Goal: Transaction & Acquisition: Purchase product/service

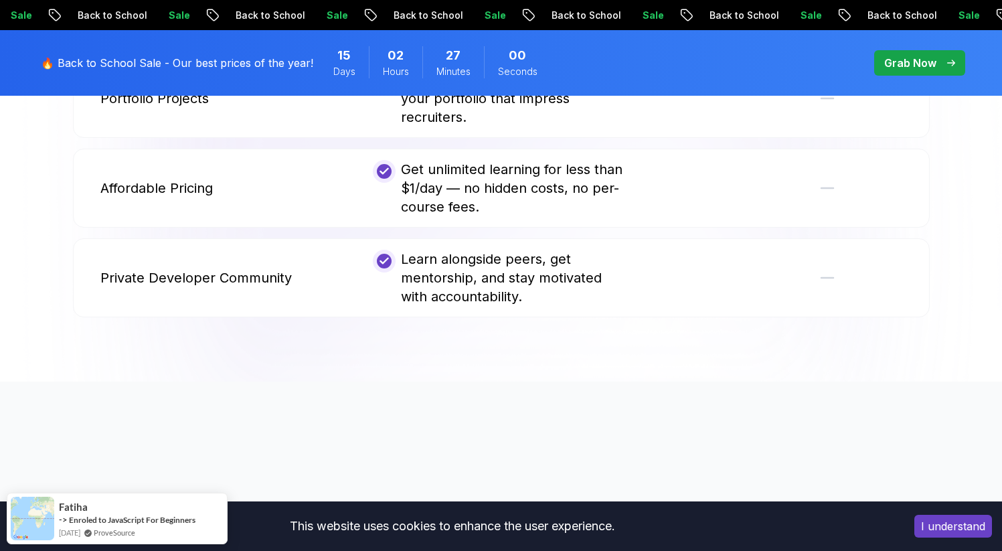
scroll to position [3756, 0]
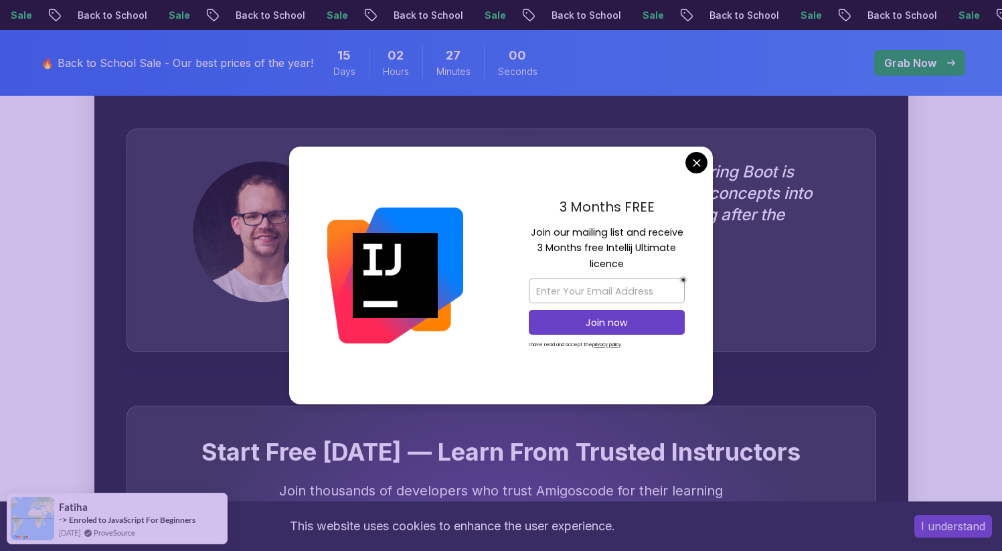
click at [920, 59] on p "Grab Now" at bounding box center [910, 63] width 52 height 16
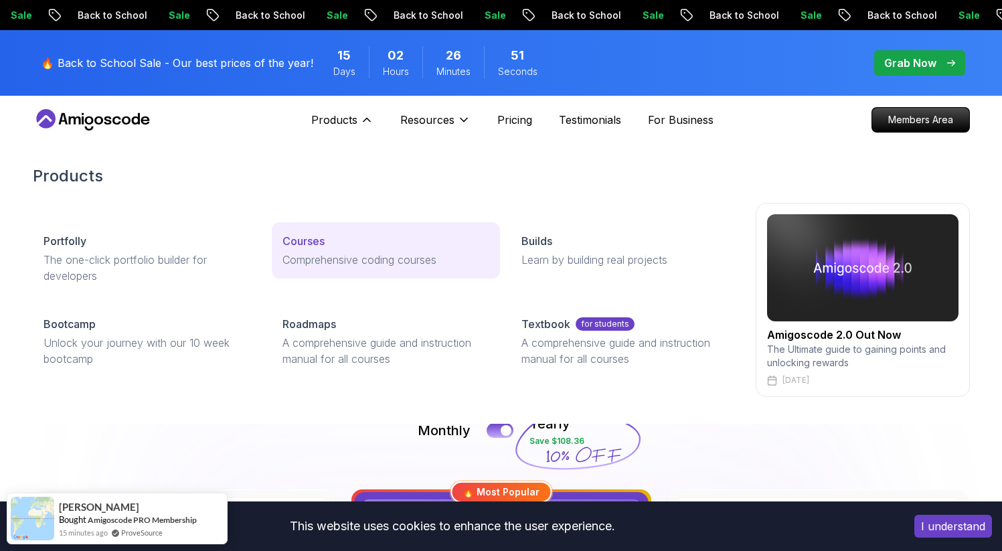
click at [323, 240] on p "Courses" at bounding box center [303, 241] width 42 height 16
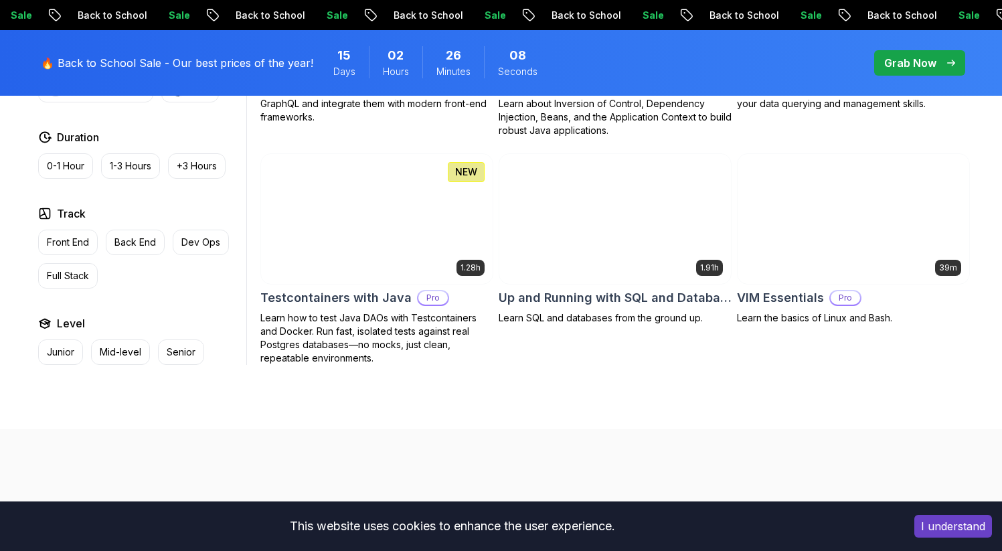
scroll to position [3559, 0]
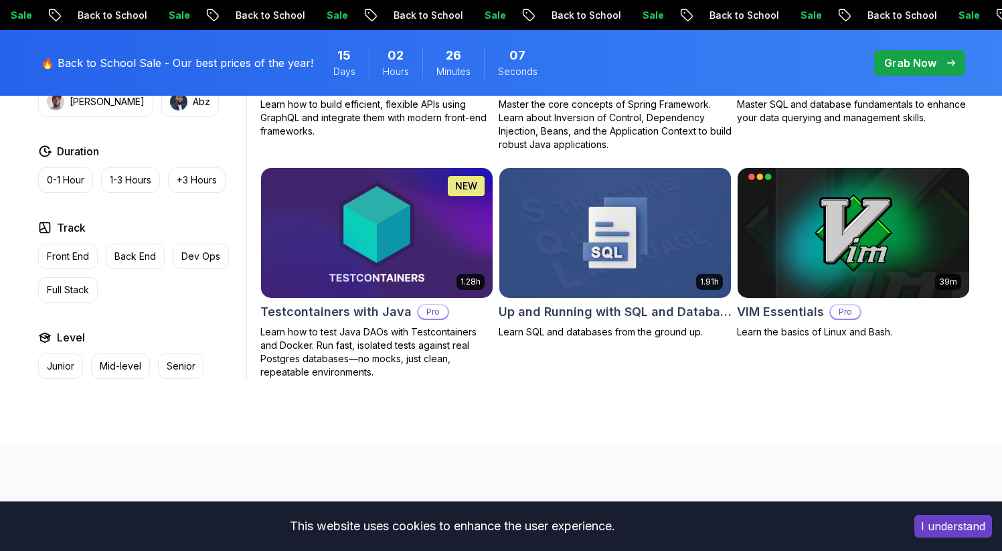
click at [353, 216] on img at bounding box center [376, 233] width 243 height 136
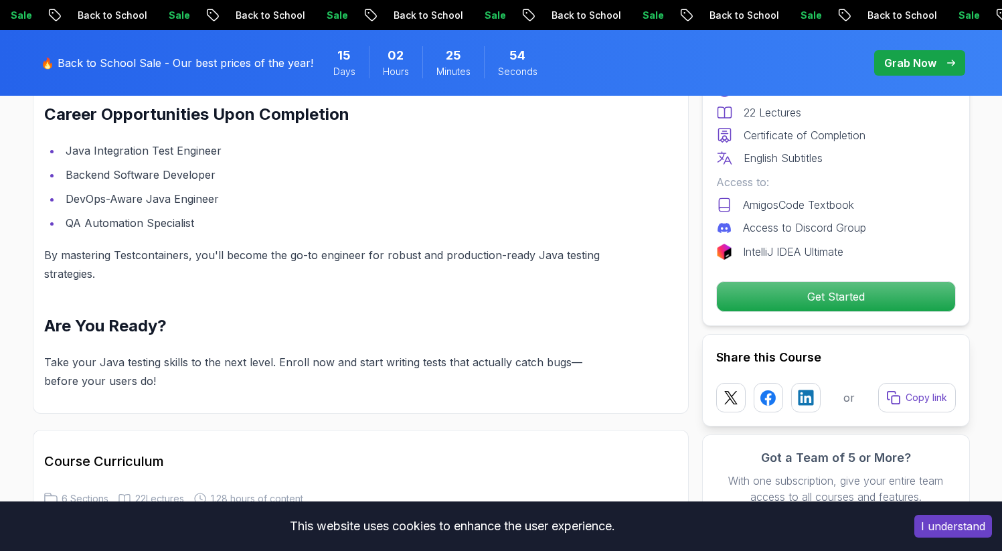
scroll to position [1468, 0]
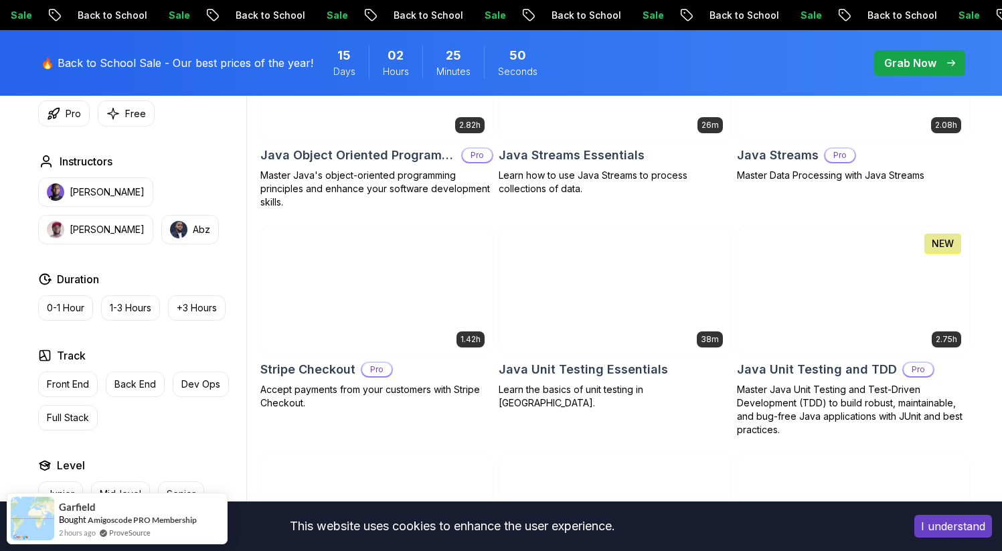
scroll to position [2189, 0]
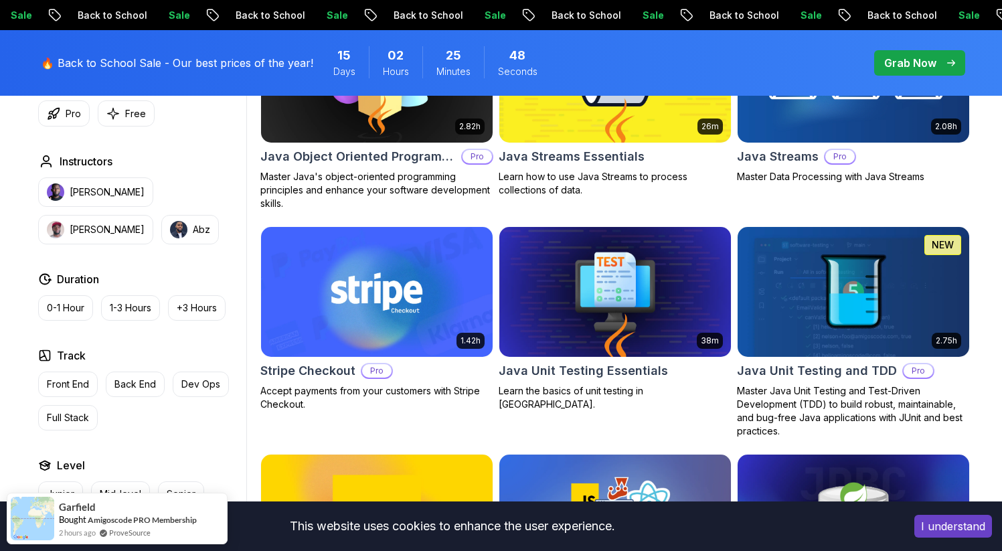
click at [589, 314] on img at bounding box center [614, 292] width 243 height 136
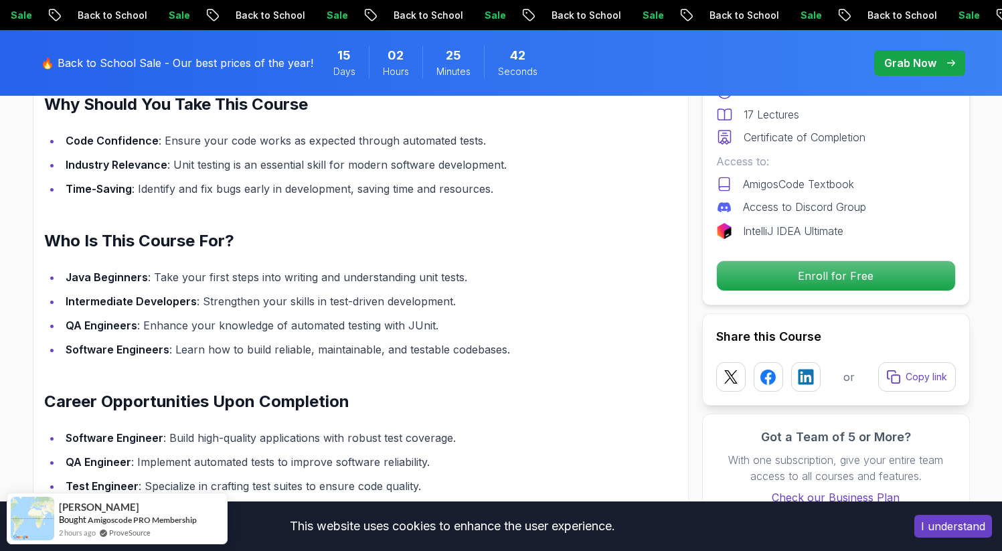
scroll to position [956, 0]
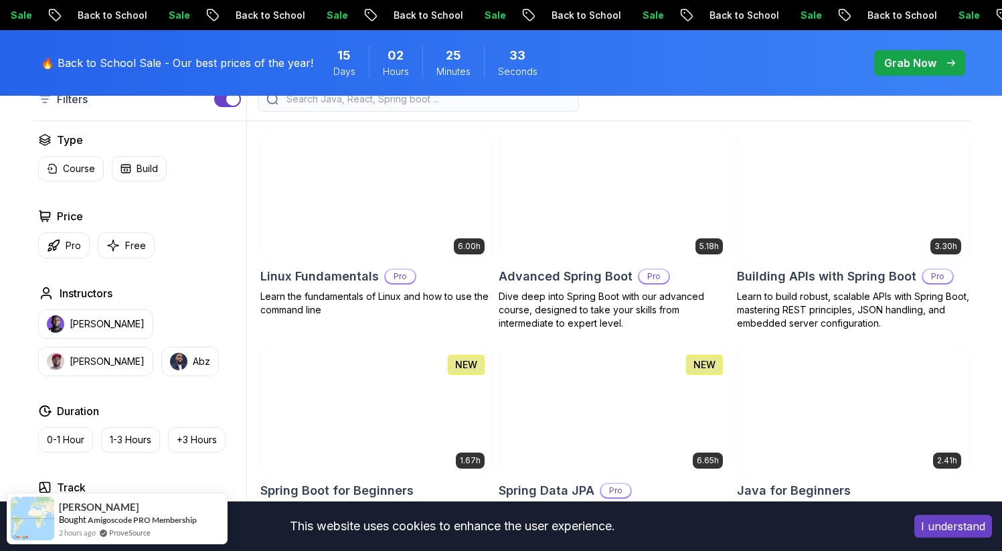
scroll to position [392, 0]
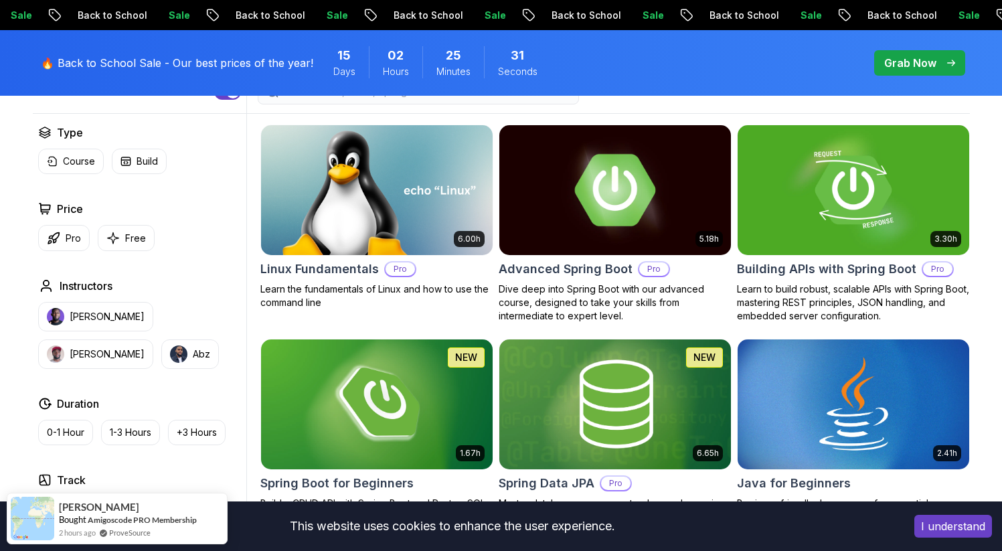
click at [622, 197] on img at bounding box center [614, 190] width 243 height 136
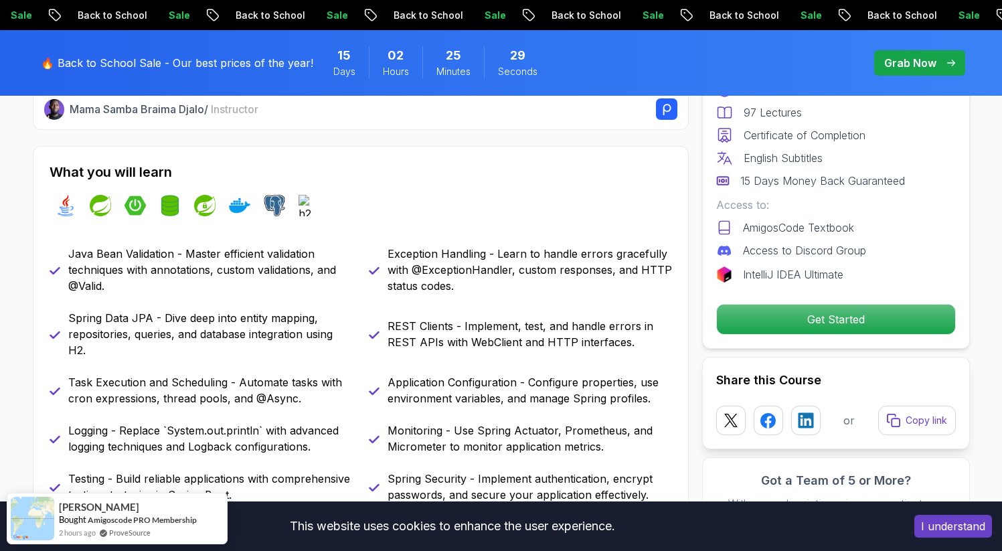
scroll to position [588, 0]
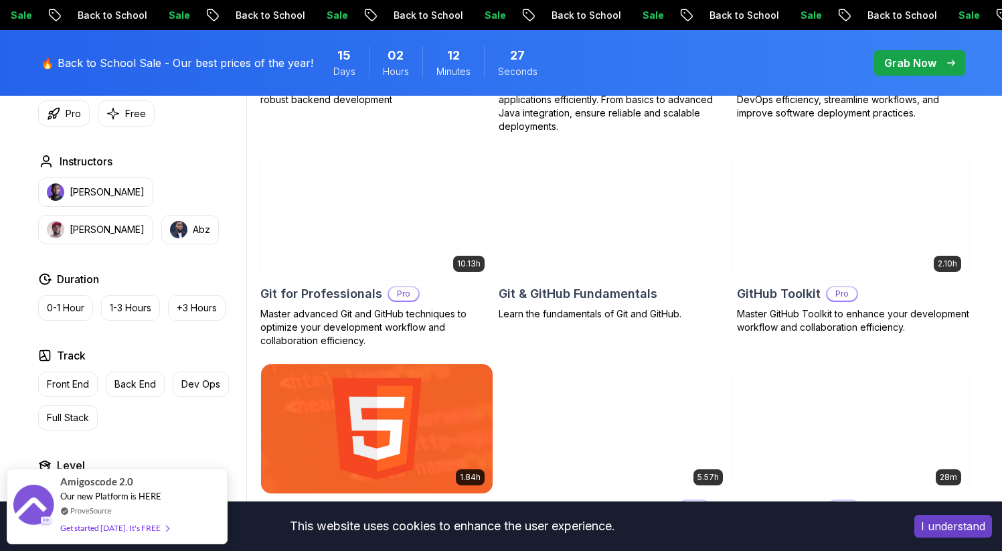
scroll to position [1430, 0]
